Goal: Navigation & Orientation: Understand site structure

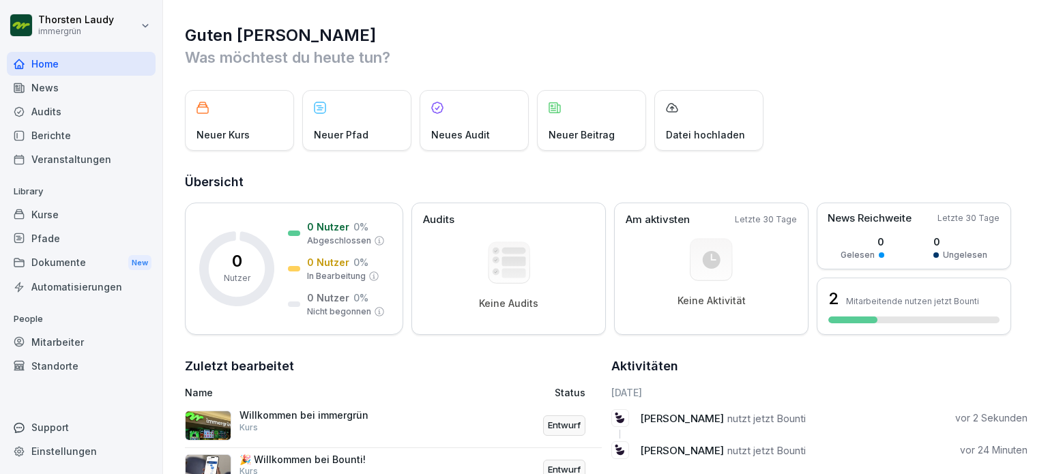
click at [59, 83] on div "News" at bounding box center [81, 88] width 149 height 24
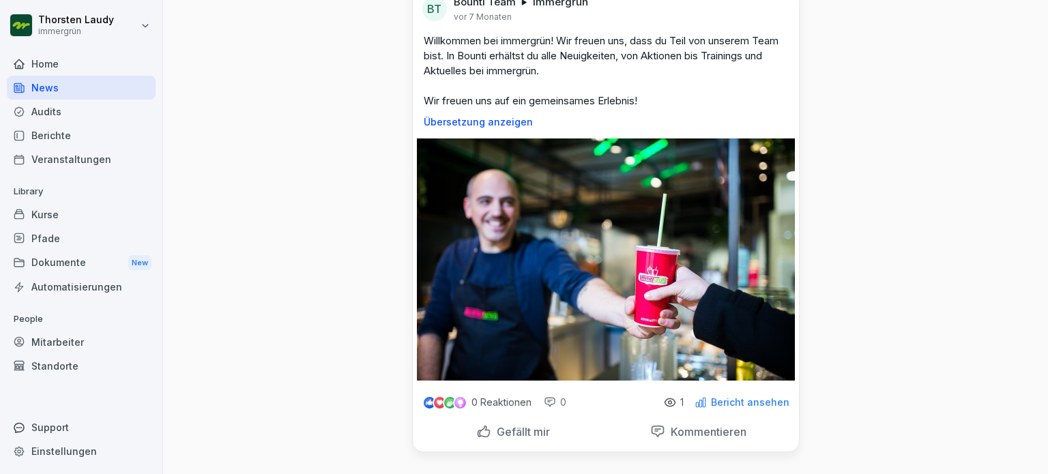
scroll to position [82, 0]
click at [510, 425] on p "Gefällt mir" at bounding box center [520, 432] width 59 height 14
click at [726, 397] on p "Bericht ansehen" at bounding box center [750, 402] width 78 height 11
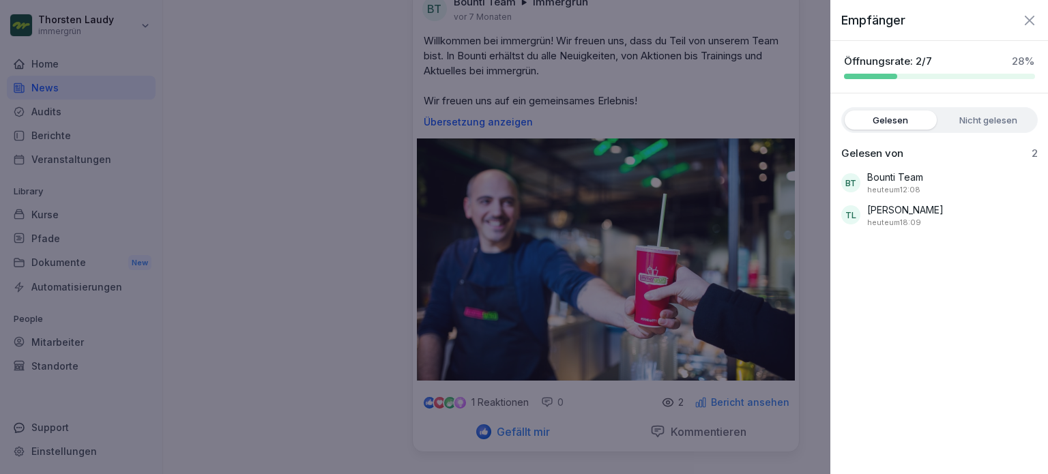
click at [375, 229] on div at bounding box center [524, 237] width 1048 height 474
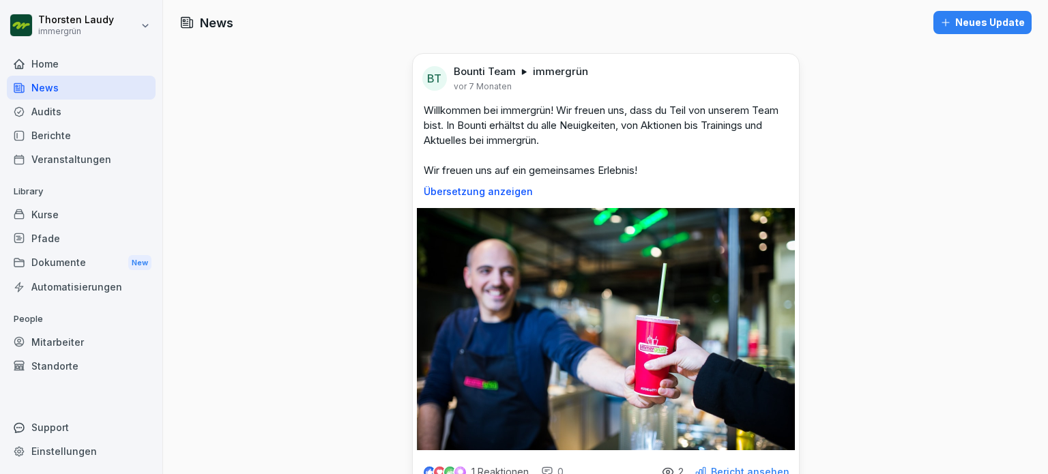
scroll to position [0, 0]
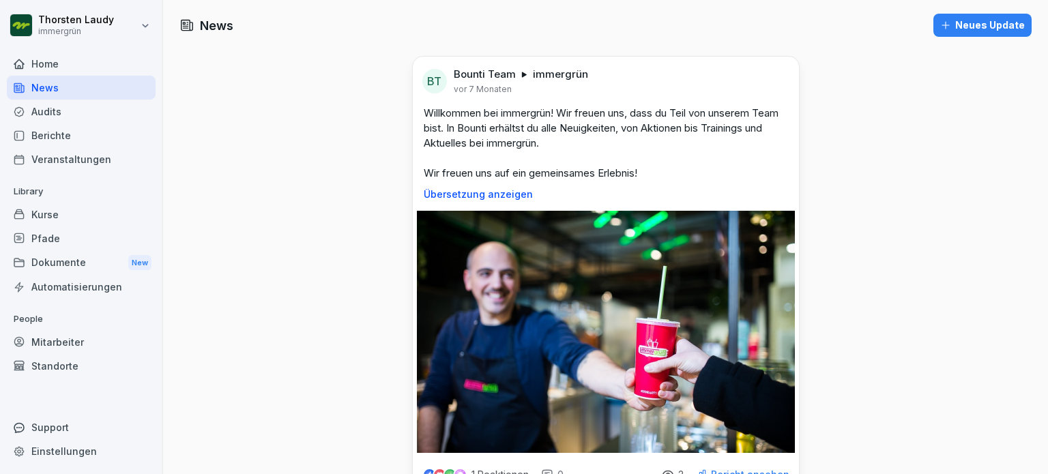
click at [50, 211] on div "Kurse" at bounding box center [81, 215] width 149 height 24
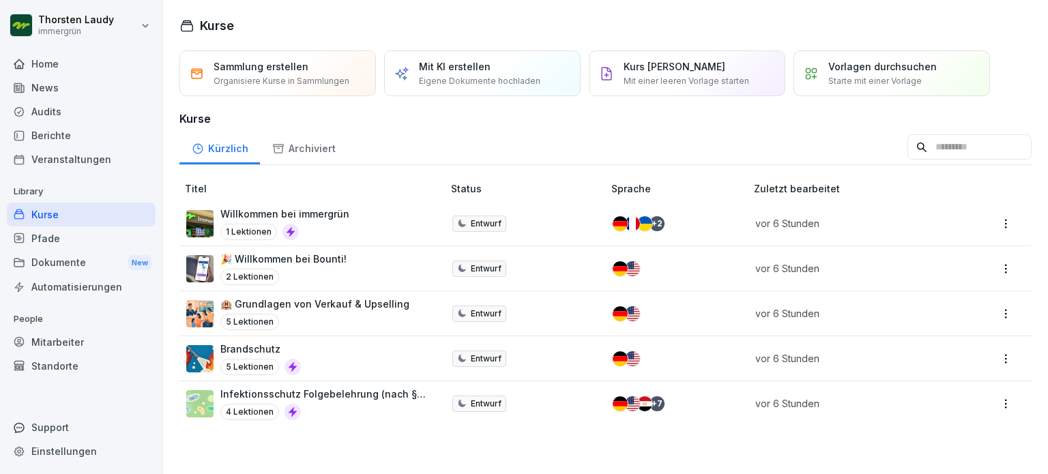
click at [207, 216] on img at bounding box center [199, 223] width 27 height 27
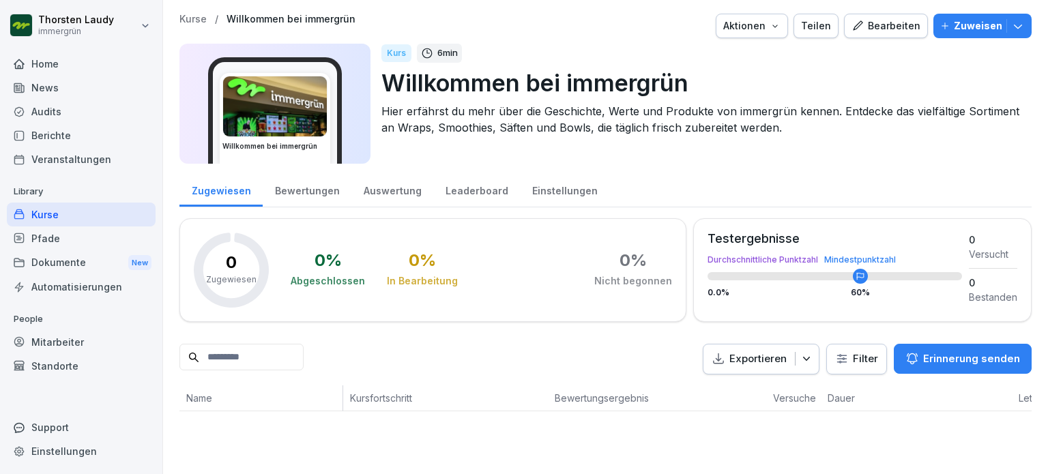
click at [778, 29] on icon "button" at bounding box center [775, 25] width 11 height 11
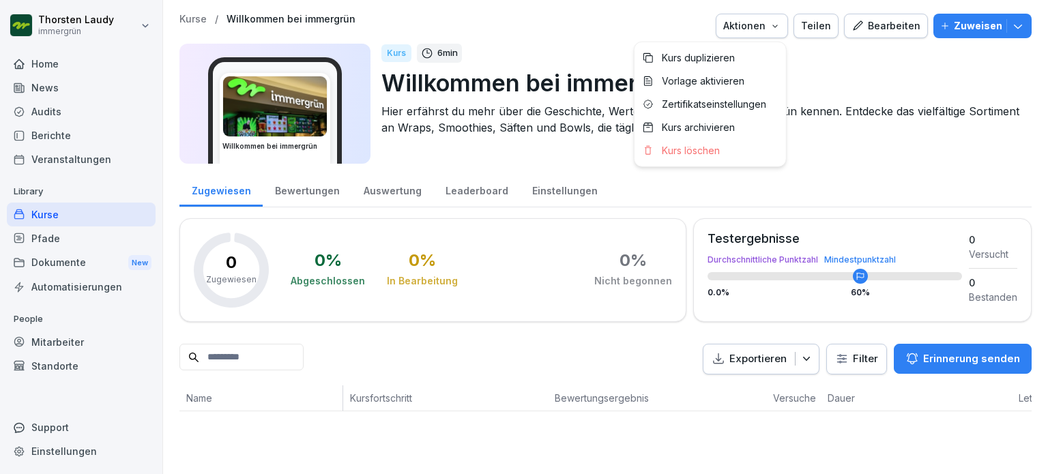
click at [828, 81] on html "Thorsten Laudy immergrün Home News Audits Berichte Veranstaltungen Library Kurs…" at bounding box center [524, 237] width 1048 height 474
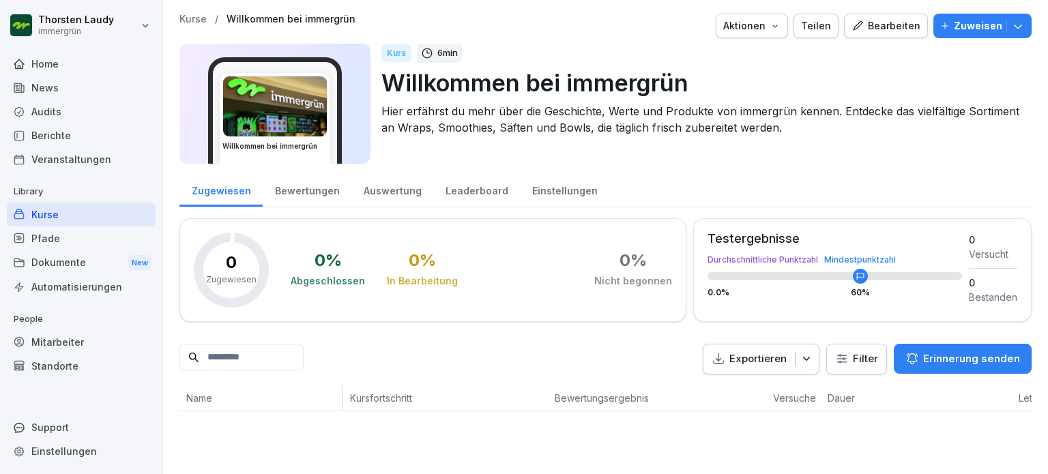
click at [55, 65] on div "Home" at bounding box center [81, 64] width 149 height 24
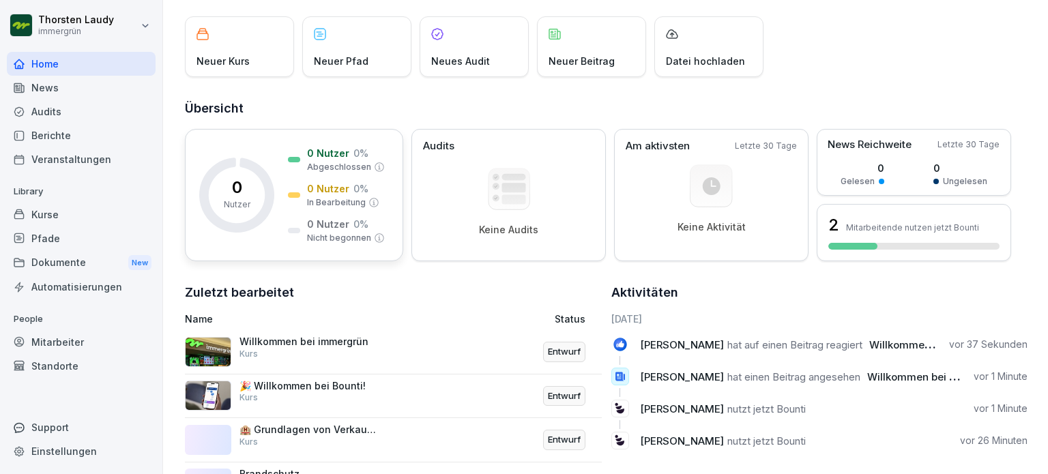
scroll to position [184, 0]
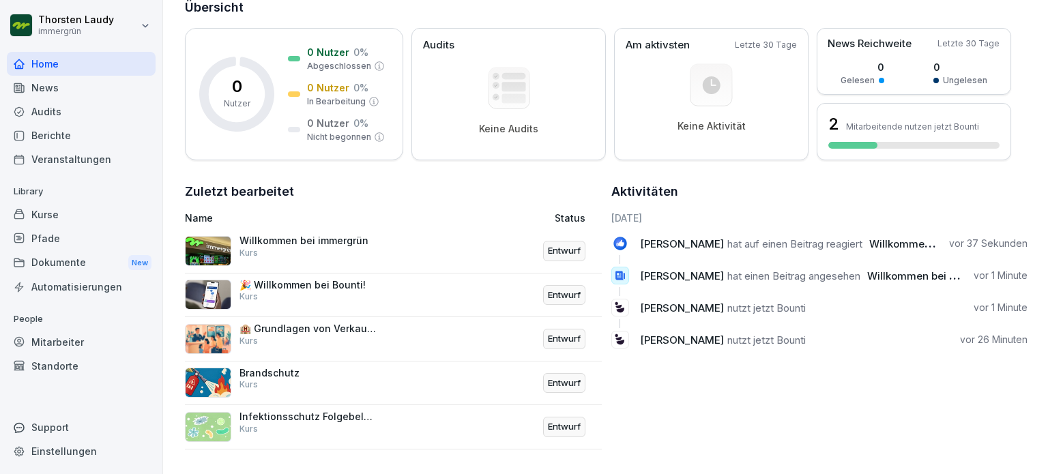
click at [209, 244] on img at bounding box center [208, 251] width 46 height 30
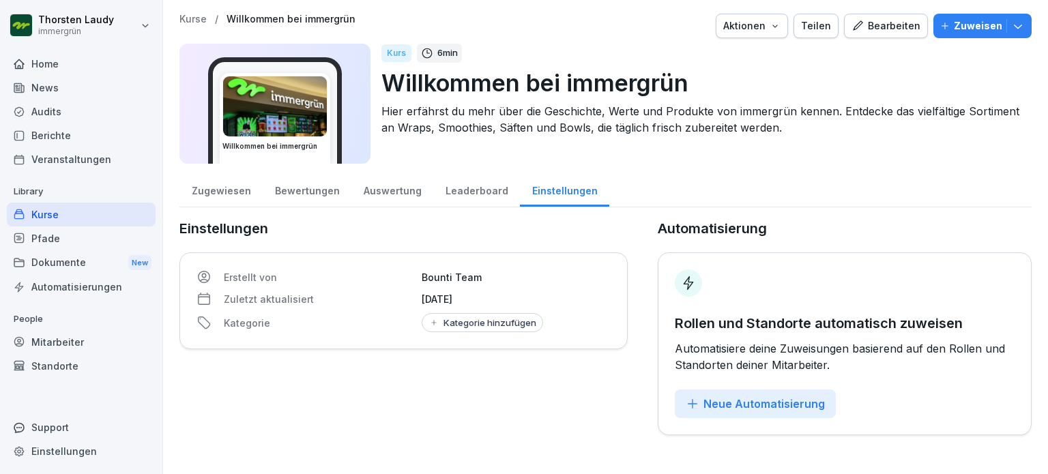
click at [473, 190] on div "Leaderboard" at bounding box center [476, 189] width 87 height 35
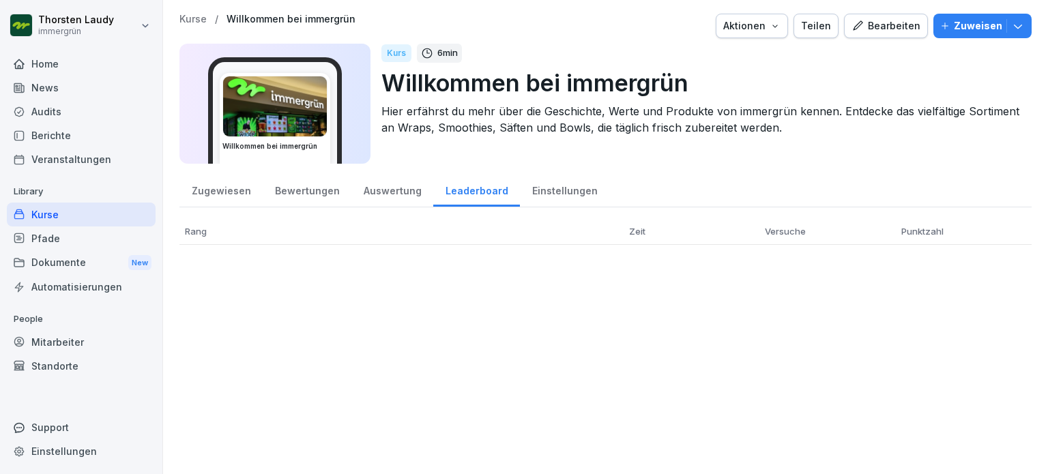
click at [213, 189] on div "Zugewiesen" at bounding box center [220, 189] width 83 height 35
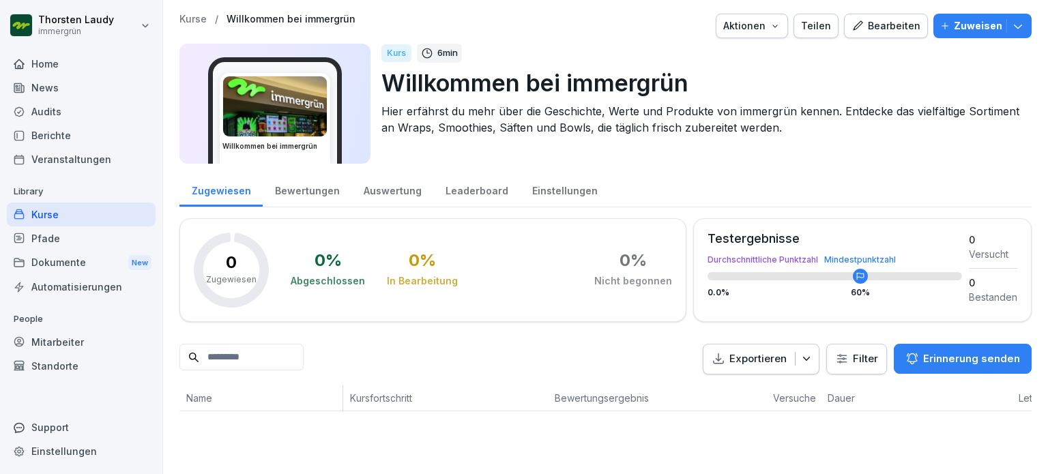
click at [49, 368] on div "Standorte" at bounding box center [81, 366] width 149 height 24
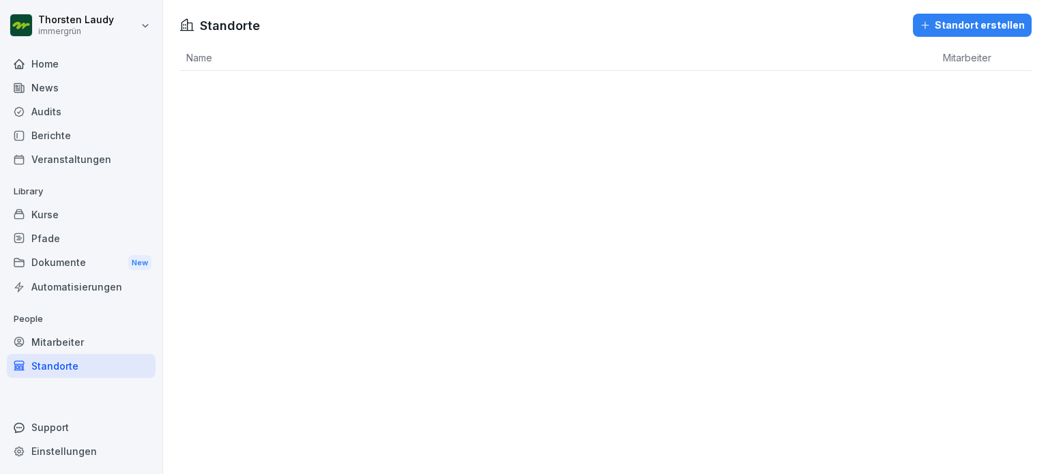
click at [44, 340] on div "Mitarbeiter" at bounding box center [81, 342] width 149 height 24
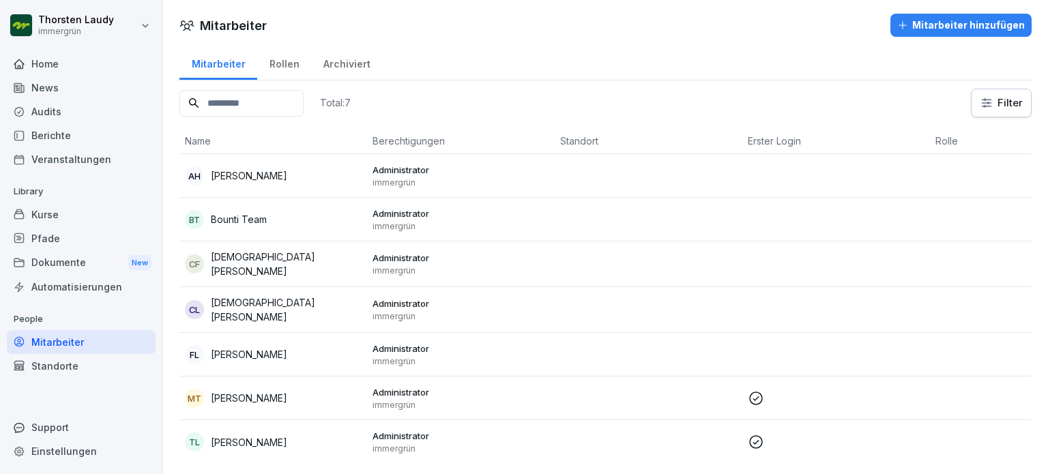
click at [44, 61] on div "Home" at bounding box center [81, 64] width 149 height 24
